Goal: Transaction & Acquisition: Book appointment/travel/reservation

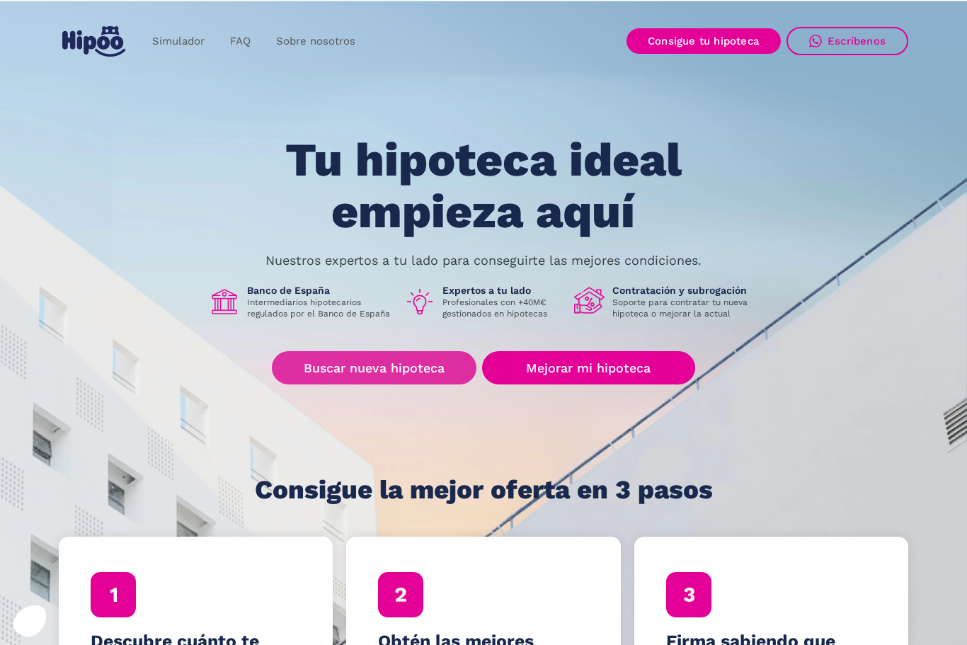
click at [346, 378] on link "Buscar nueva hipoteca" at bounding box center [374, 367] width 205 height 33
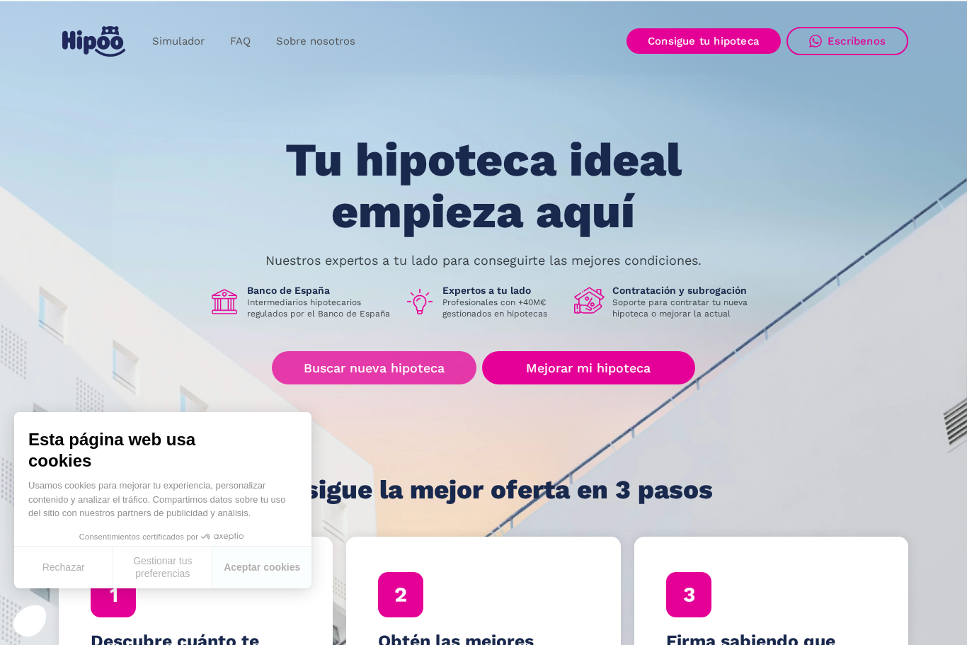
click at [567, 365] on link "Mejorar mi hipoteca" at bounding box center [588, 367] width 213 height 33
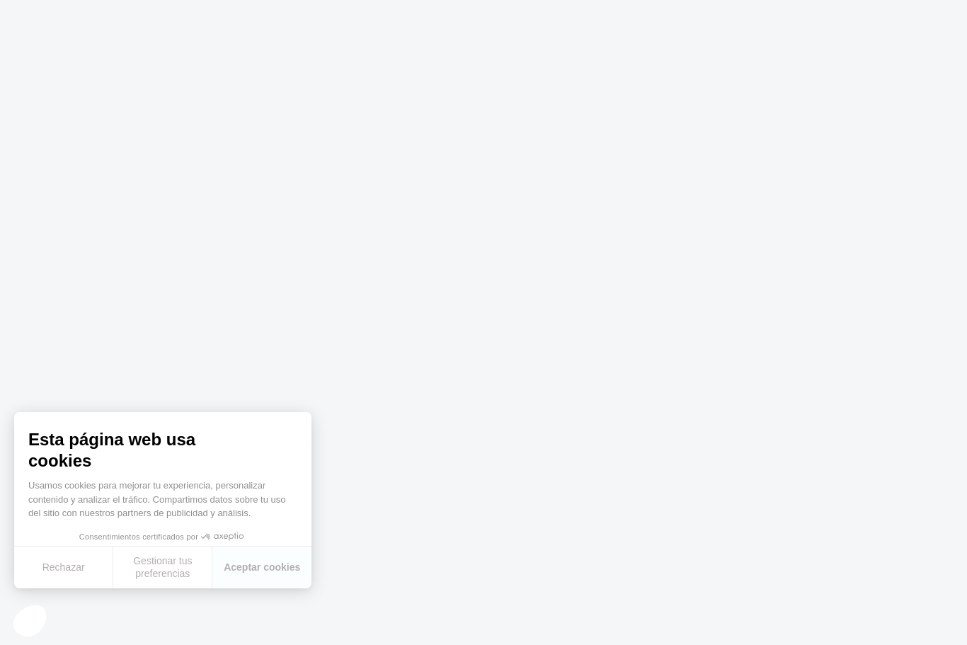
click at [277, 568] on button "Aceptar cookies" at bounding box center [261, 567] width 99 height 42
